Goal: Navigation & Orientation: Find specific page/section

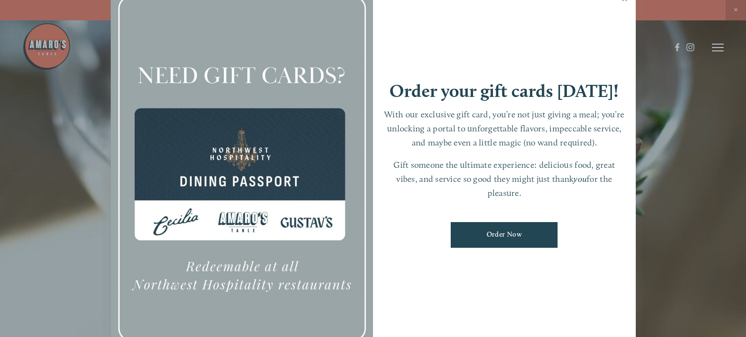
click at [626, 0] on link "Close" at bounding box center [624, -1] width 19 height 27
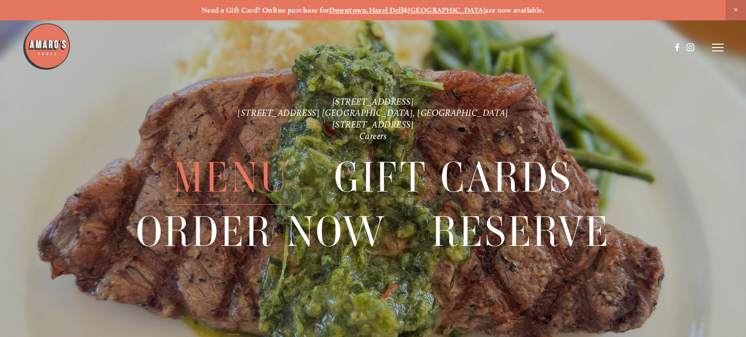
click at [252, 163] on span "Menu" at bounding box center [231, 178] width 116 height 54
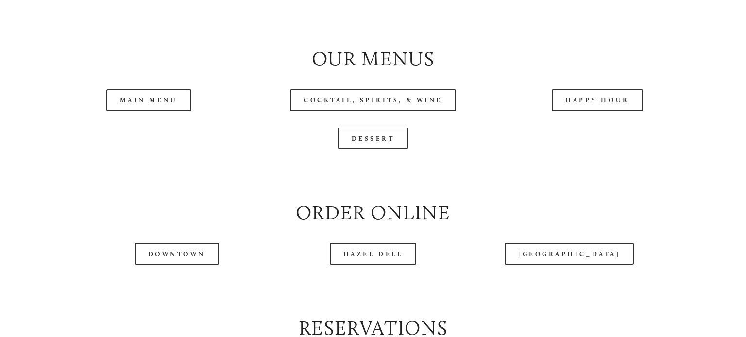
scroll to position [1023, 0]
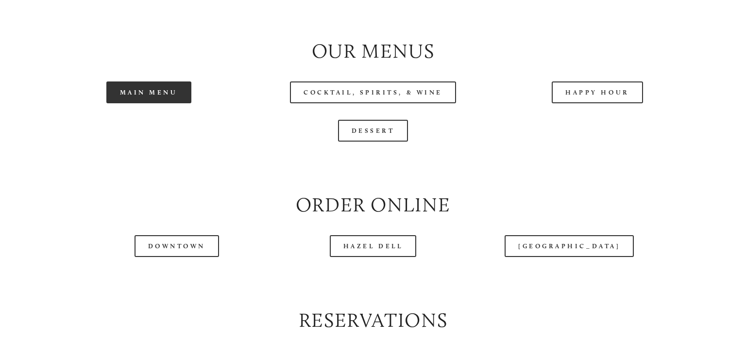
click at [163, 95] on link "Main Menu" at bounding box center [148, 93] width 85 height 22
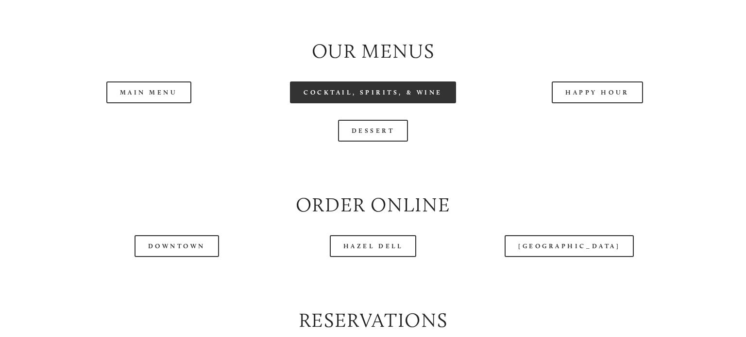
click at [417, 96] on link "Cocktail, Spirits, & Wine" at bounding box center [373, 93] width 166 height 22
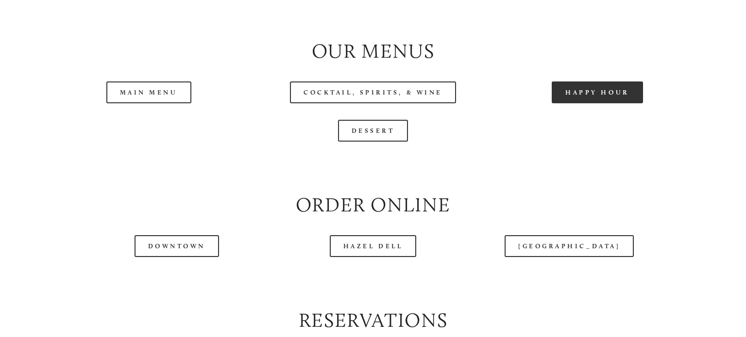
click at [606, 97] on link "Happy Hour" at bounding box center [597, 93] width 91 height 22
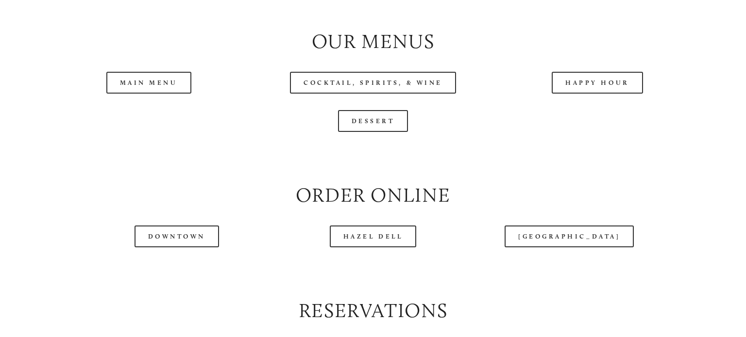
scroll to position [1033, 0]
